Goal: Task Accomplishment & Management: Complete application form

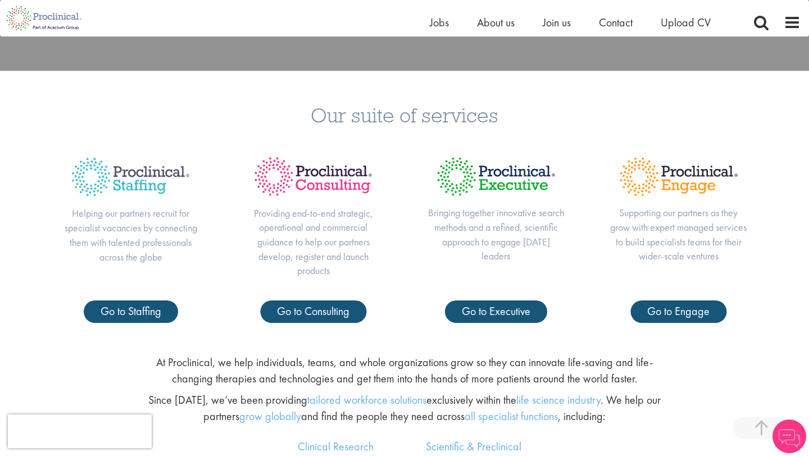
scroll to position [442, 0]
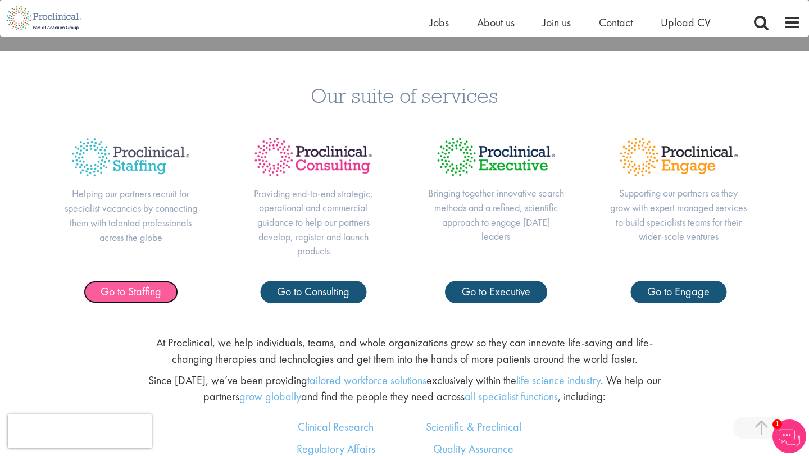
click at [133, 297] on span "Go to Staffing" at bounding box center [131, 291] width 61 height 15
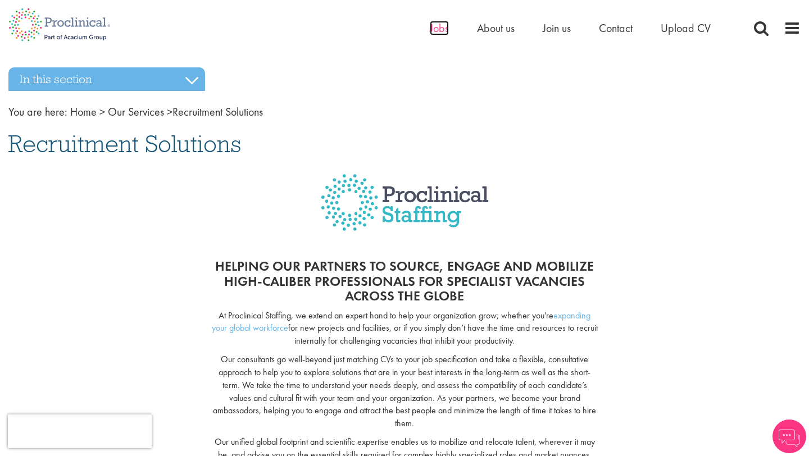
click at [441, 31] on span "Jobs" at bounding box center [439, 28] width 19 height 15
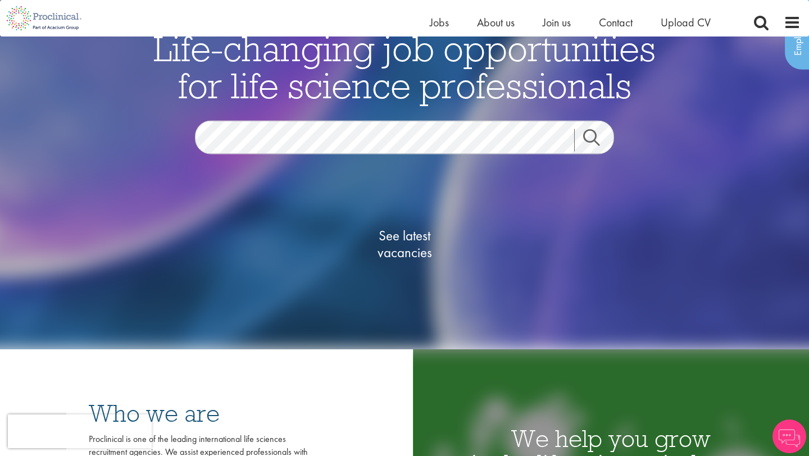
scroll to position [81, 0]
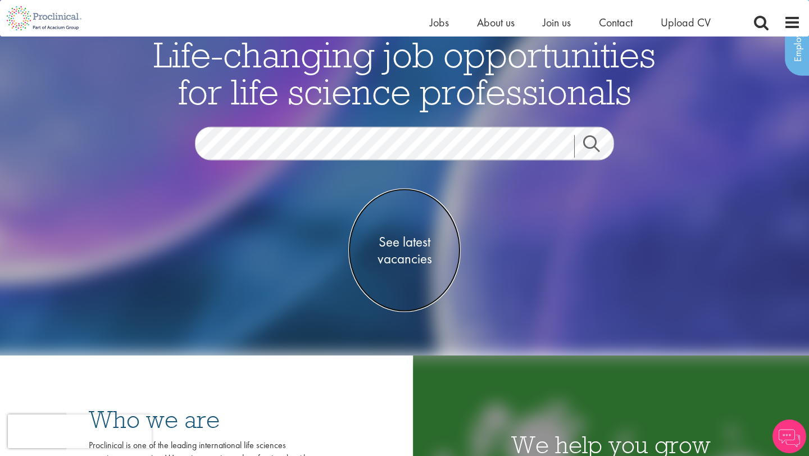
click at [402, 262] on span "See latest vacancies" at bounding box center [404, 250] width 112 height 34
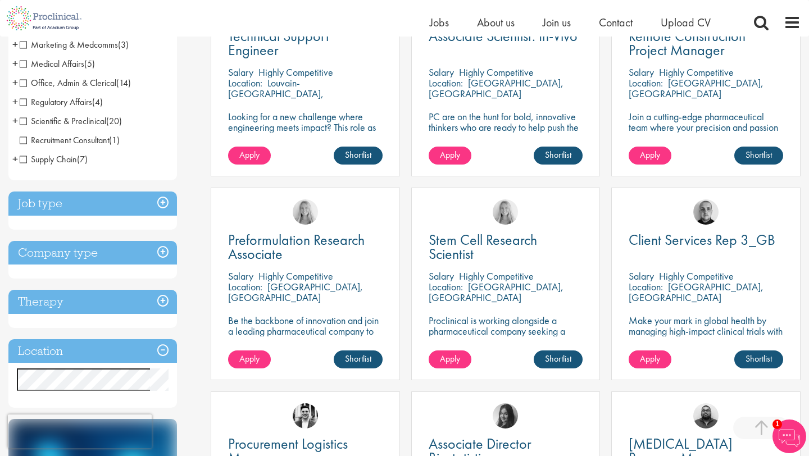
scroll to position [298, 0]
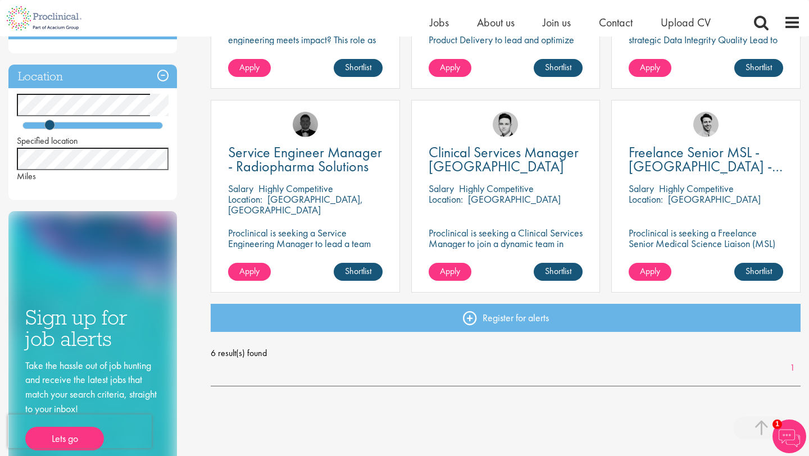
scroll to position [351, 0]
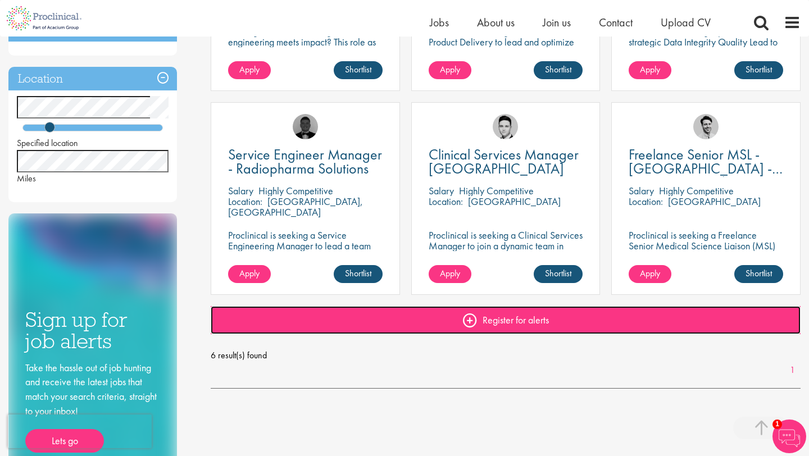
click at [505, 323] on link "Register for alerts" at bounding box center [506, 320] width 590 height 28
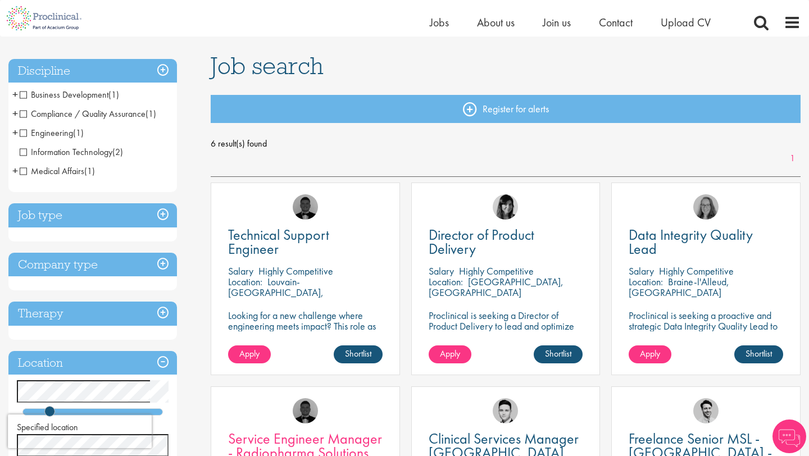
scroll to position [81, 0]
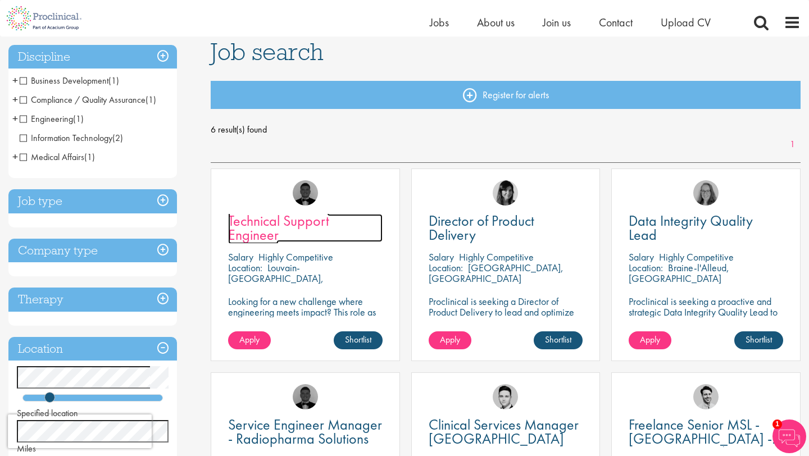
click at [284, 225] on span "Technical Support Engineer" at bounding box center [278, 227] width 101 height 33
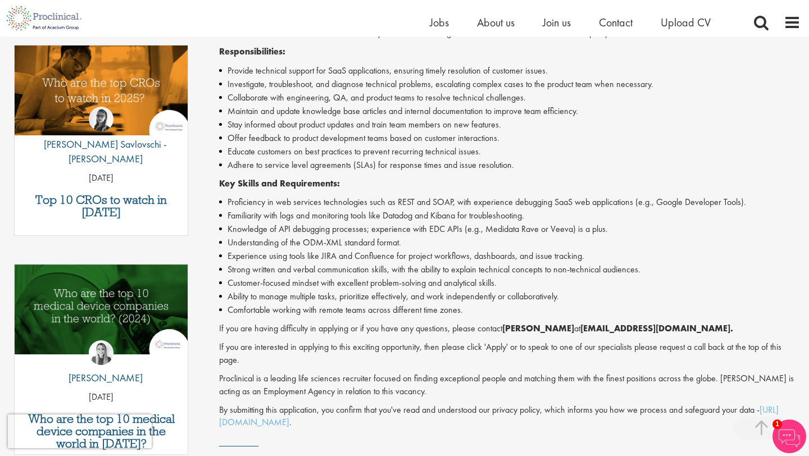
scroll to position [366, 0]
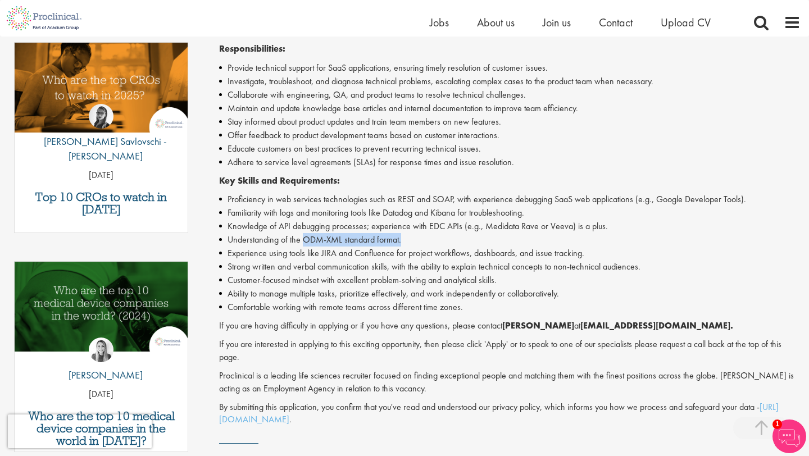
drag, startPoint x: 302, startPoint y: 238, endPoint x: 405, endPoint y: 246, distance: 102.6
click at [405, 246] on li "Understanding of the ODM-XML standard format." at bounding box center [510, 239] width 582 height 13
copy li "ODM-XML standard format."
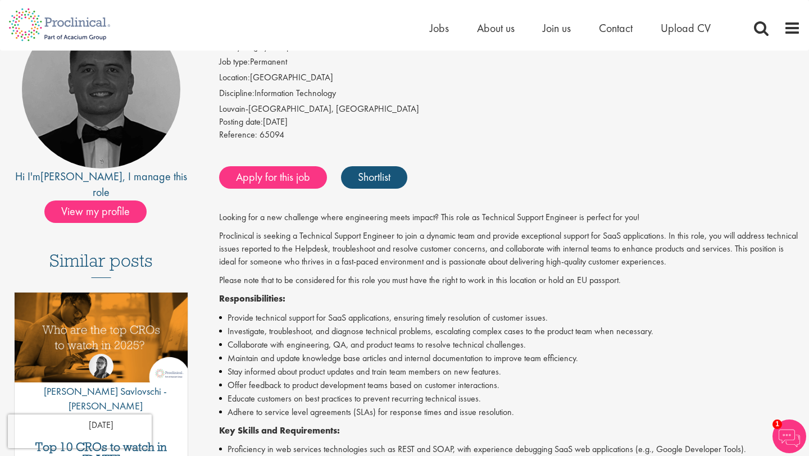
scroll to position [0, 0]
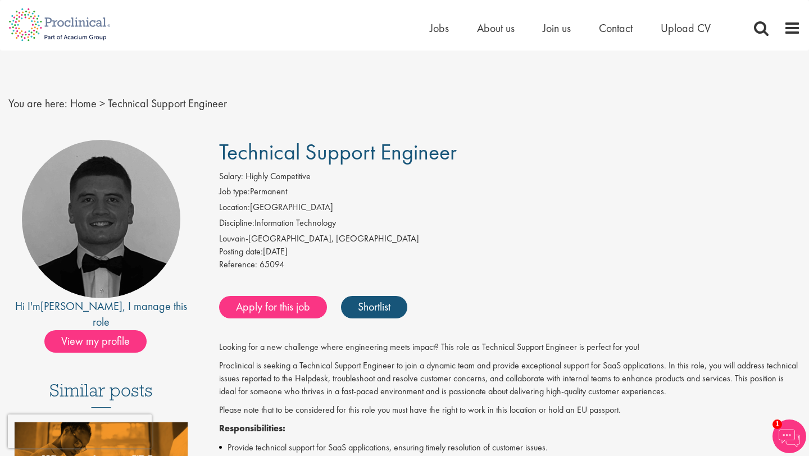
click at [390, 246] on div "Posting date: 19 Aug 2025" at bounding box center [510, 252] width 582 height 13
click at [395, 307] on link "Shortlist" at bounding box center [374, 307] width 66 height 22
click at [395, 315] on link "Shortlisted" at bounding box center [380, 307] width 78 height 22
click at [298, 306] on link "Apply for this job" at bounding box center [273, 307] width 108 height 22
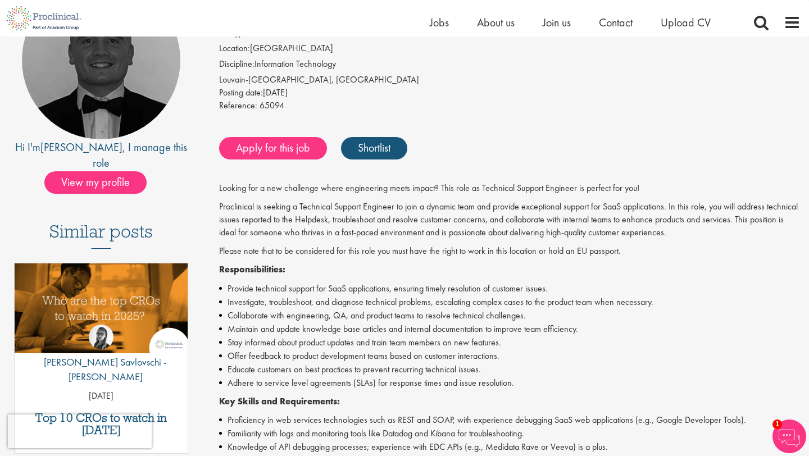
scroll to position [153, 0]
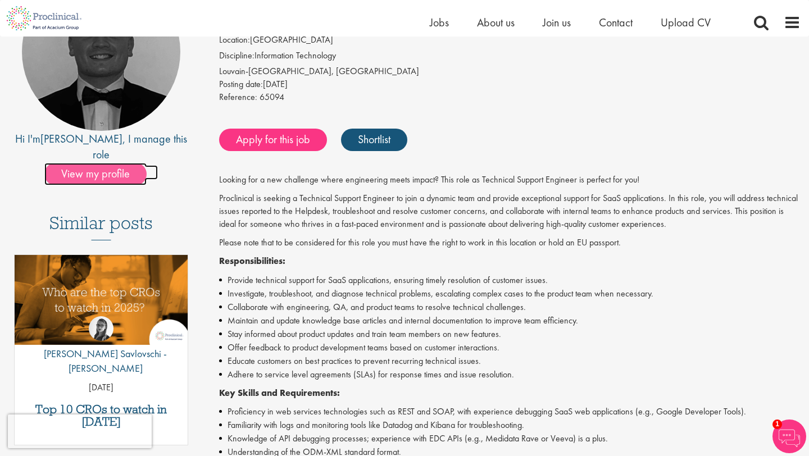
click at [93, 163] on span "View my profile" at bounding box center [95, 174] width 102 height 22
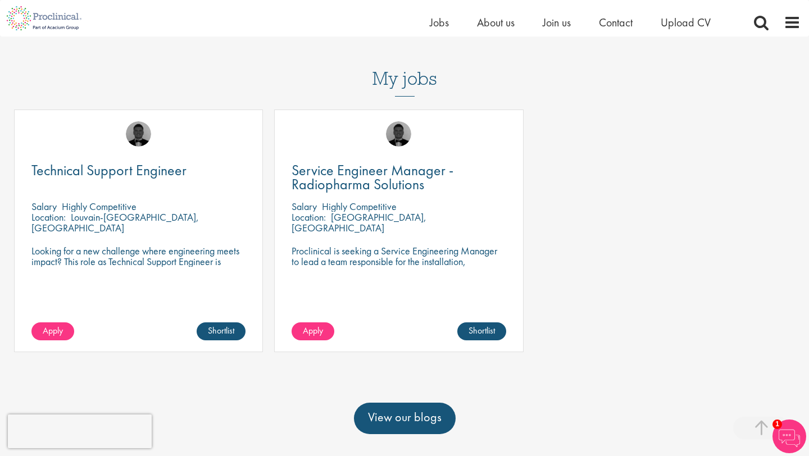
scroll to position [325, 0]
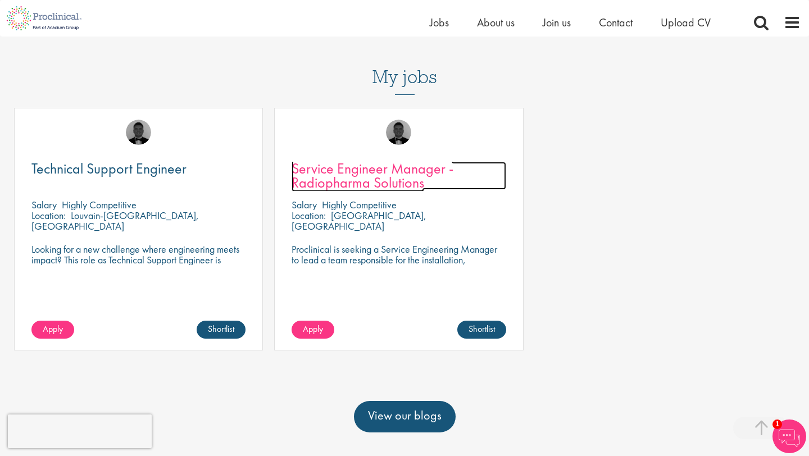
click at [334, 187] on span "Service Engineer Manager - Radiopharma Solutions" at bounding box center [373, 175] width 162 height 33
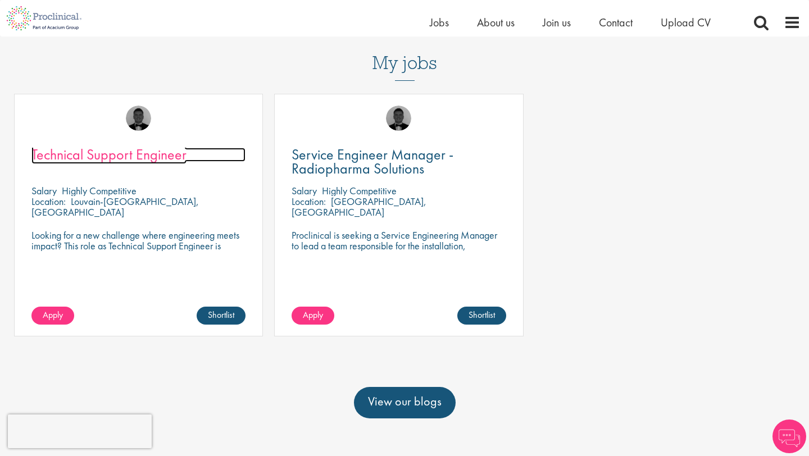
click at [159, 151] on span "Technical Support Engineer" at bounding box center [108, 154] width 155 height 19
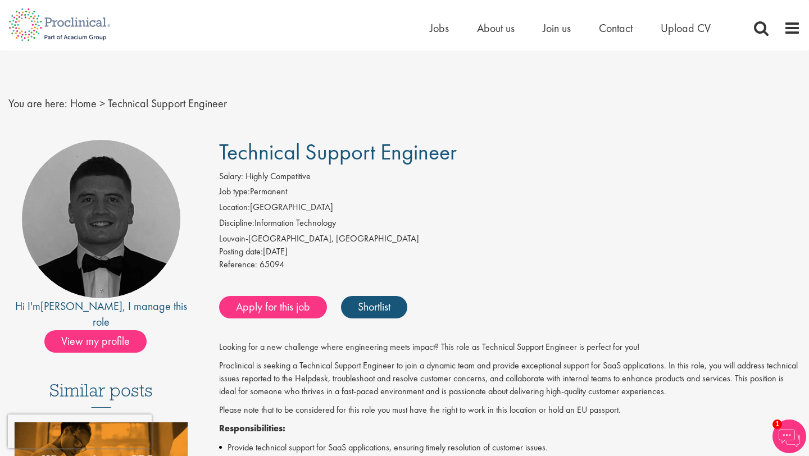
click at [561, 111] on nav "You are here: Home > Technical Support Engineer" at bounding box center [404, 104] width 792 height 28
